Goal: Task Accomplishment & Management: Manage account settings

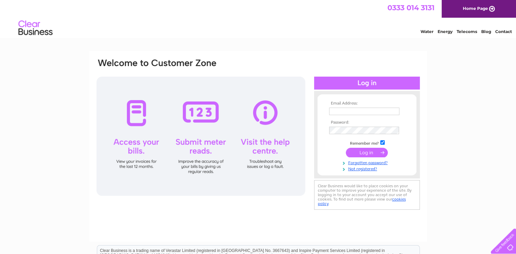
type input "johnqstewart@btconnect.com"
click at [125, 156] on div at bounding box center [200, 136] width 209 height 119
click at [365, 152] on input "submit" at bounding box center [367, 153] width 42 height 10
click at [379, 150] on input "submit" at bounding box center [367, 153] width 42 height 10
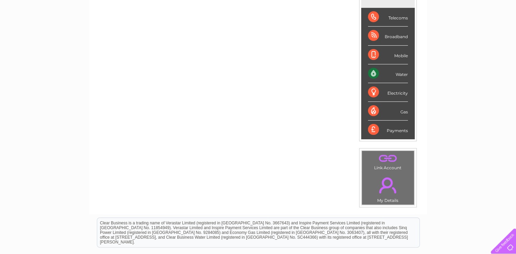
scroll to position [102, 0]
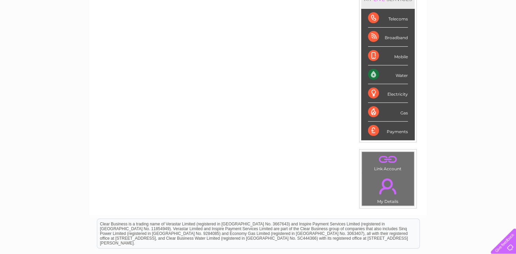
click at [371, 74] on div "Water" at bounding box center [388, 74] width 40 height 19
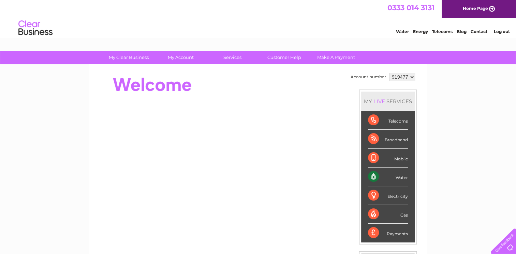
scroll to position [34, 0]
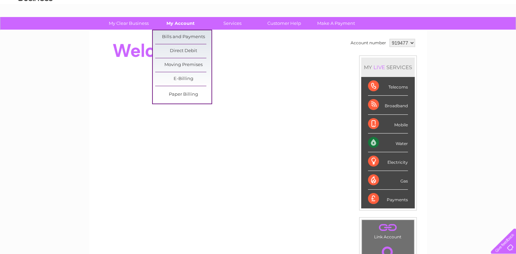
click at [178, 21] on link "My Account" at bounding box center [180, 23] width 56 height 13
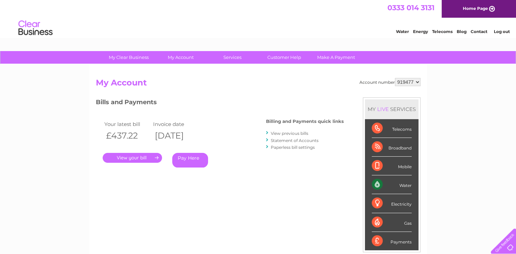
click at [133, 157] on link "." at bounding box center [132, 158] width 59 height 10
